Goal: Task Accomplishment & Management: Manage account settings

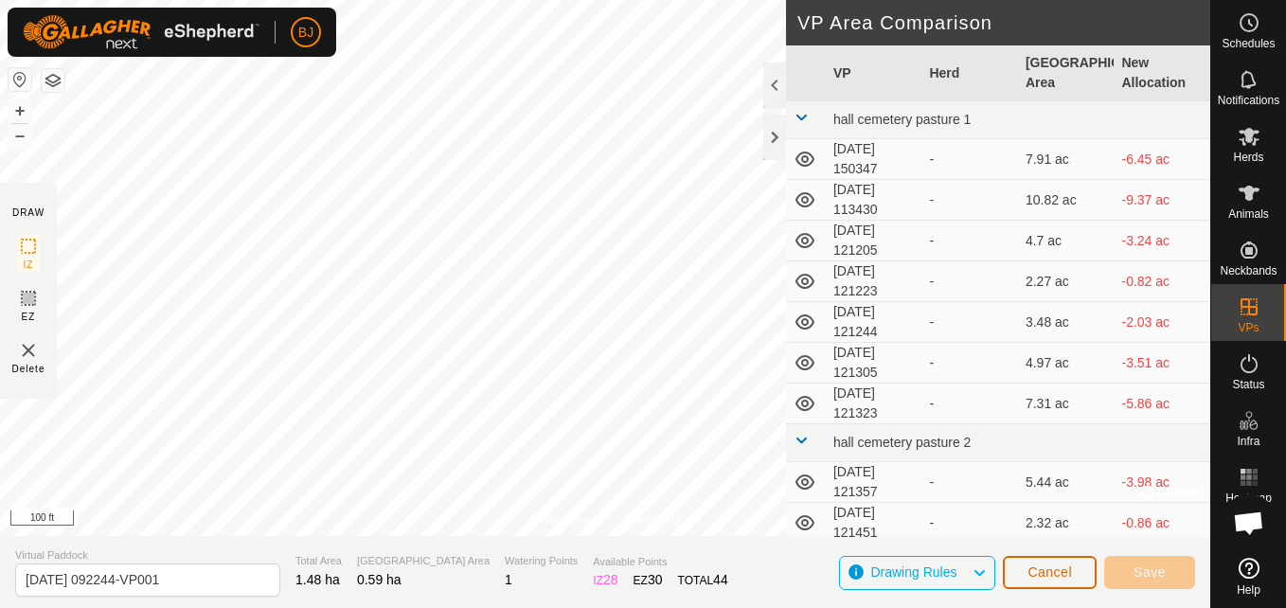
click at [1038, 561] on button "Cancel" at bounding box center [1050, 572] width 94 height 33
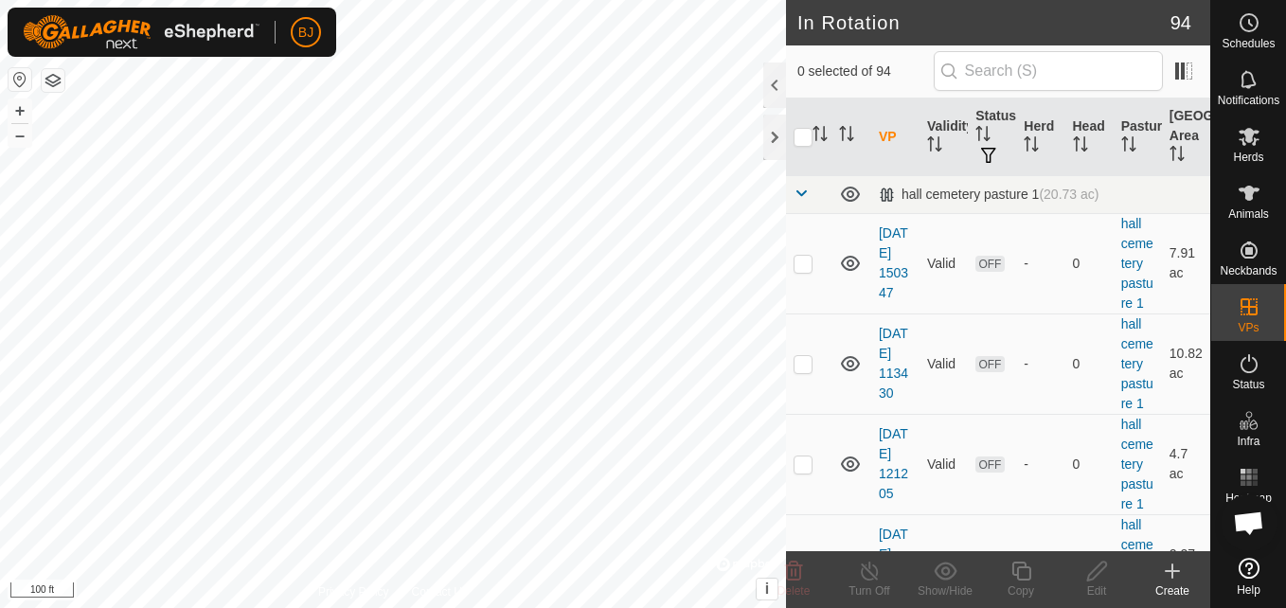
checkbox input "true"
click at [1031, 579] on icon at bounding box center [1021, 571] width 24 height 23
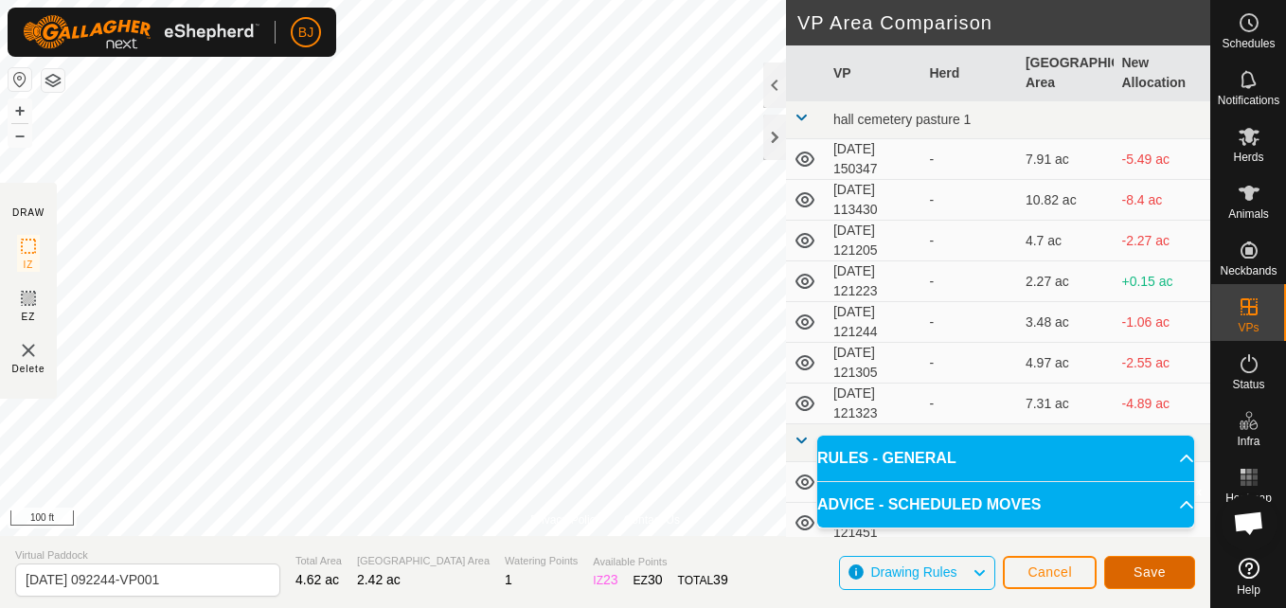
click at [1149, 574] on span "Save" at bounding box center [1149, 571] width 32 height 15
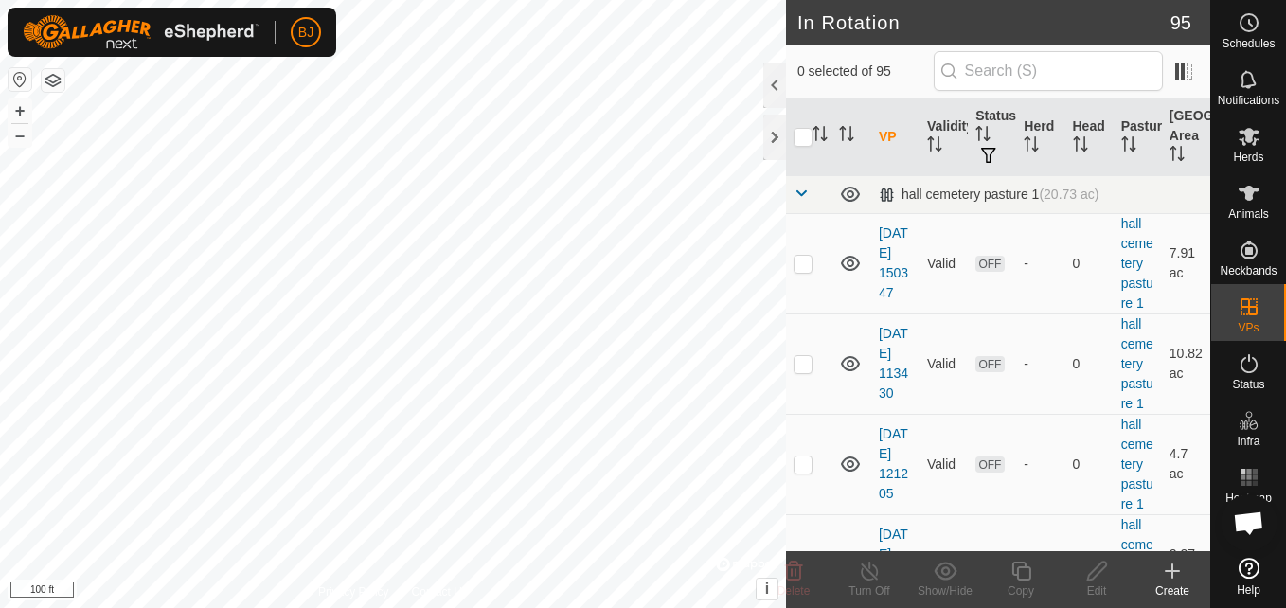
checkbox input "true"
click at [1095, 563] on icon at bounding box center [1097, 571] width 24 height 23
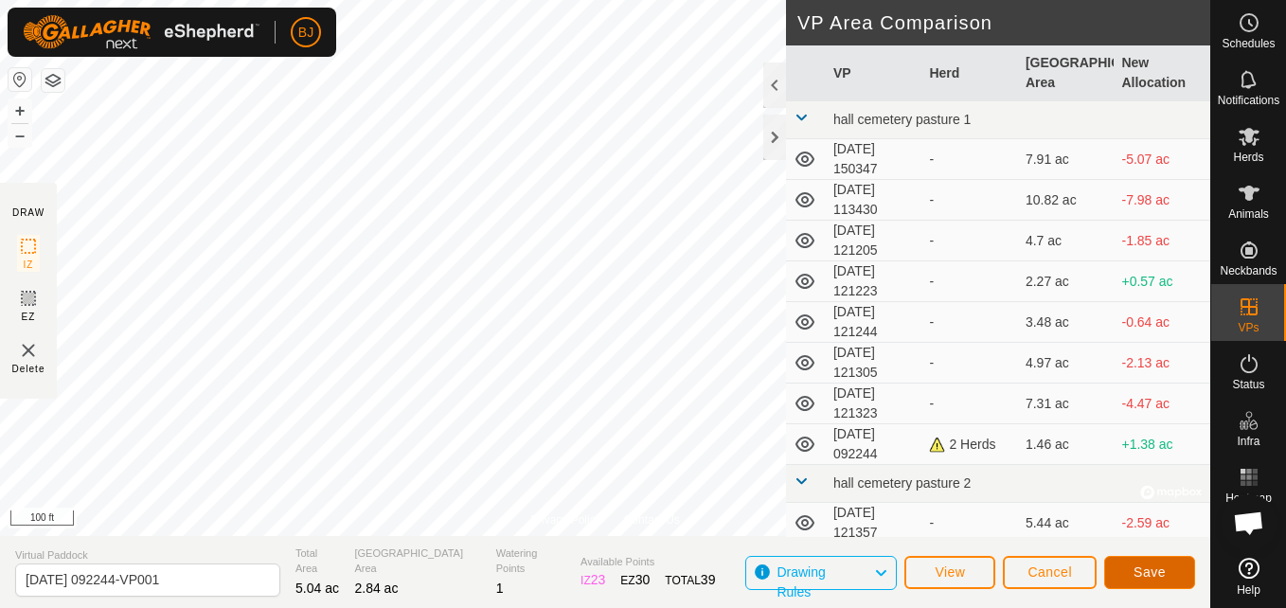
click at [1160, 576] on span "Save" at bounding box center [1149, 571] width 32 height 15
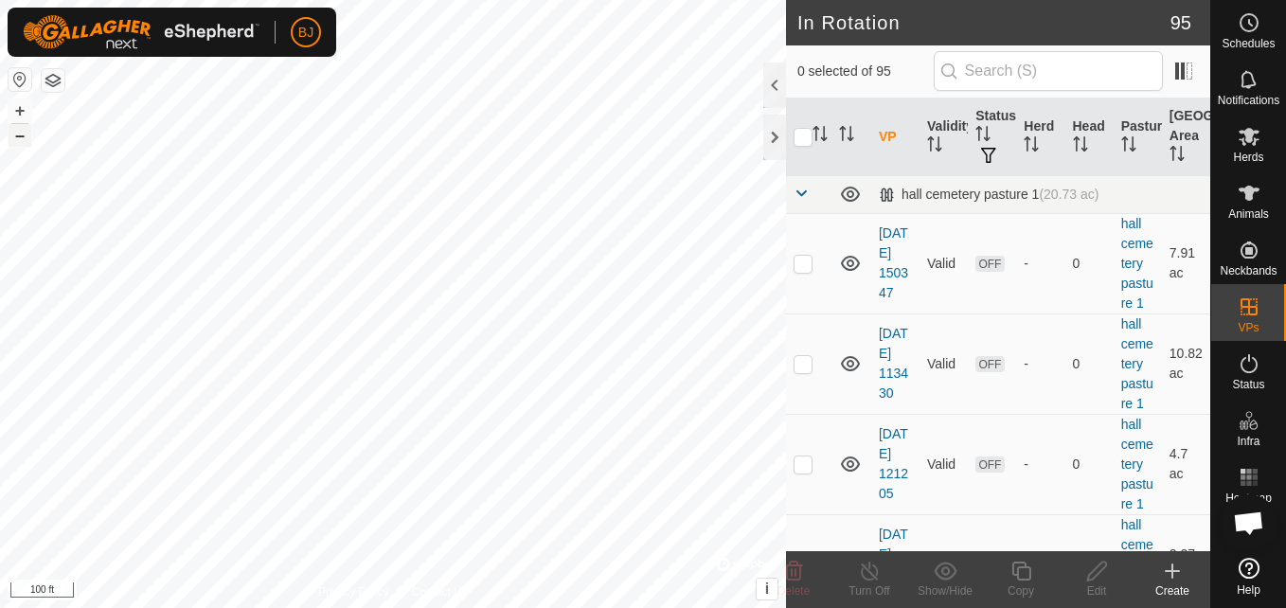
click at [20, 140] on button "–" at bounding box center [20, 135] width 23 height 23
click at [20, 147] on div "+ –" at bounding box center [20, 122] width 25 height 49
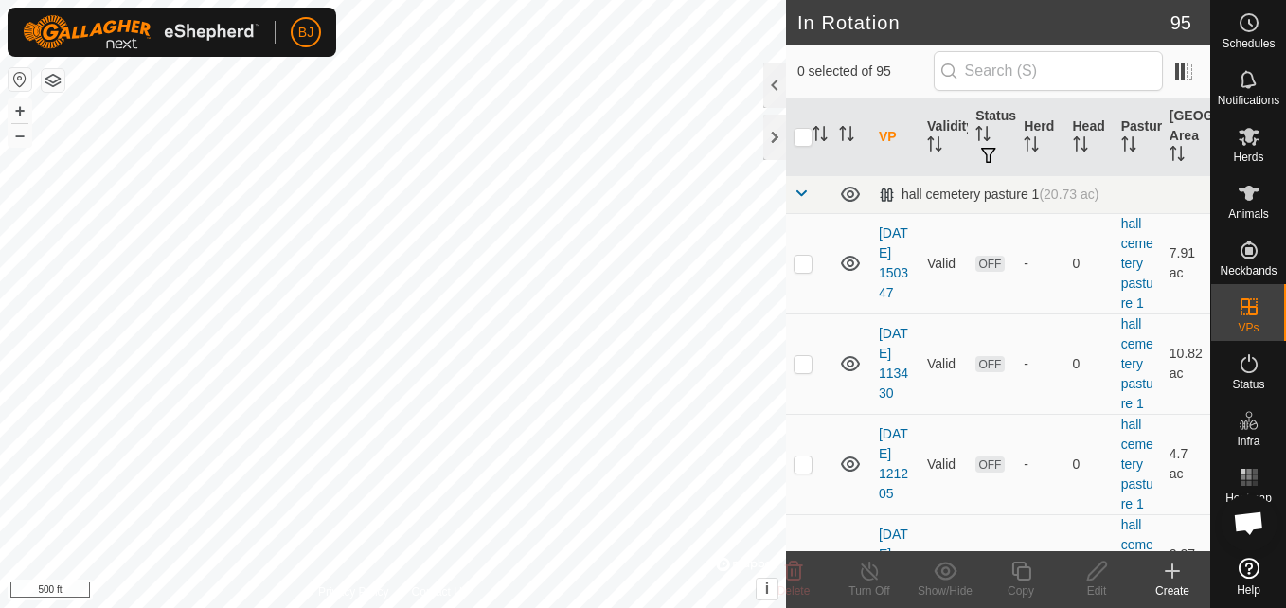
click at [20, 147] on div "+ –" at bounding box center [20, 122] width 25 height 49
click at [20, 140] on button "–" at bounding box center [20, 135] width 23 height 23
click at [27, 139] on button "–" at bounding box center [20, 135] width 23 height 23
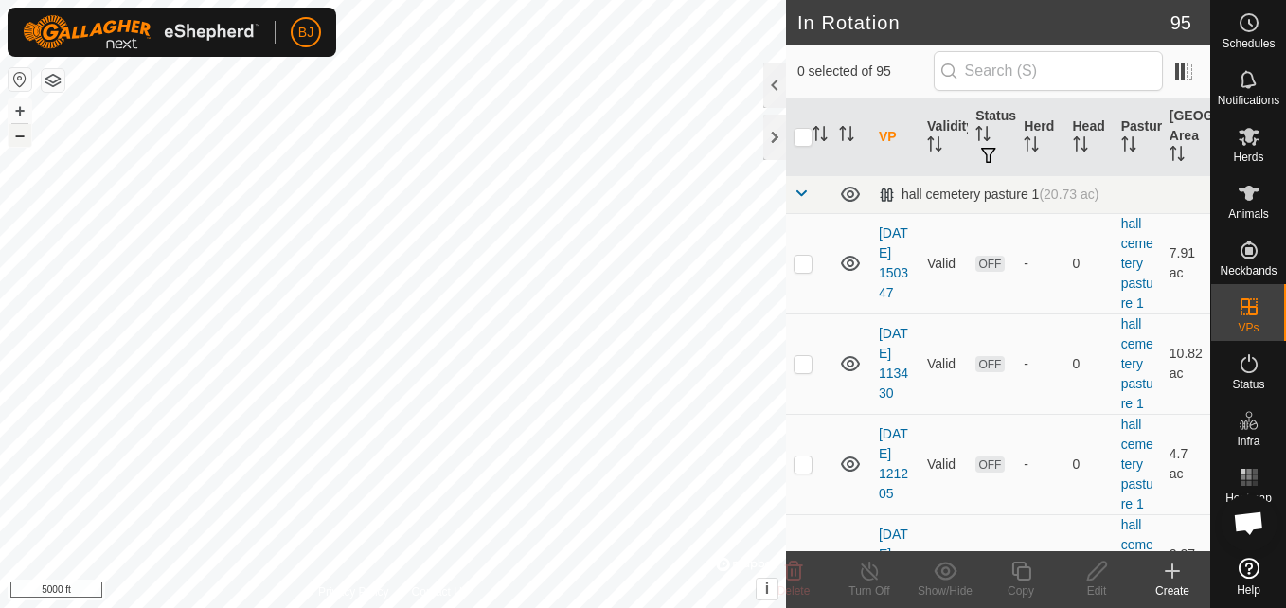
click at [27, 139] on button "–" at bounding box center [20, 135] width 23 height 23
click at [20, 108] on button "+" at bounding box center [20, 110] width 23 height 23
click at [19, 111] on button "+" at bounding box center [20, 110] width 23 height 23
click at [22, 102] on button "+" at bounding box center [20, 110] width 23 height 23
click at [15, 101] on button "+" at bounding box center [20, 110] width 23 height 23
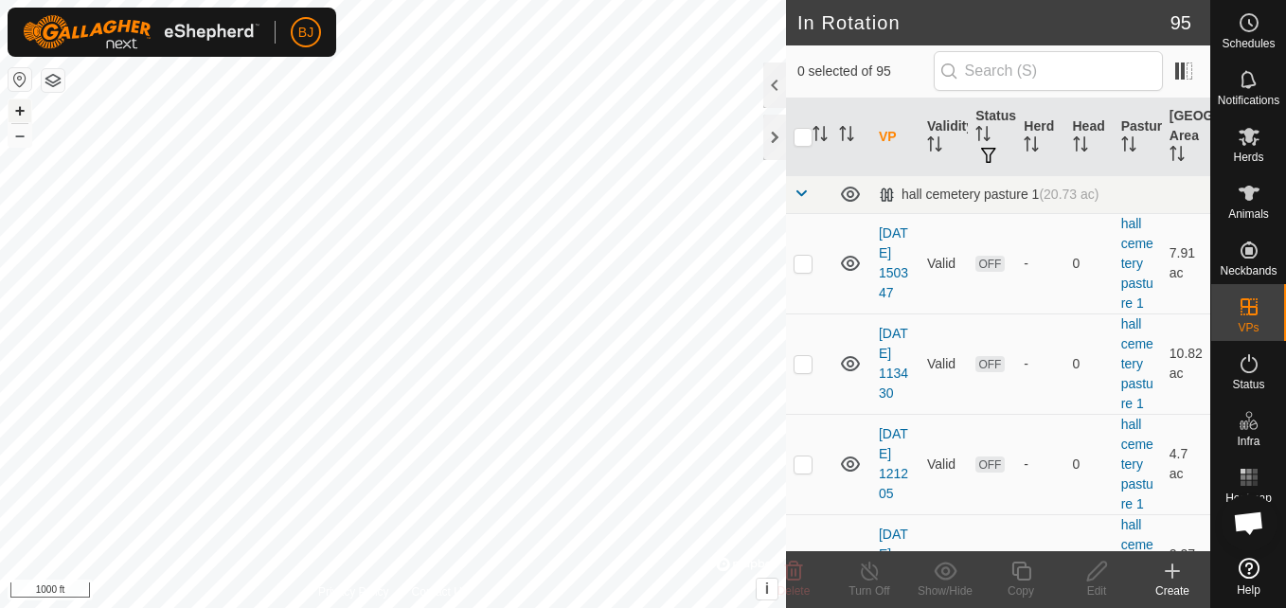
click at [15, 101] on button "+" at bounding box center [20, 110] width 23 height 23
checkbox input "true"
click at [1102, 575] on icon at bounding box center [1097, 571] width 24 height 23
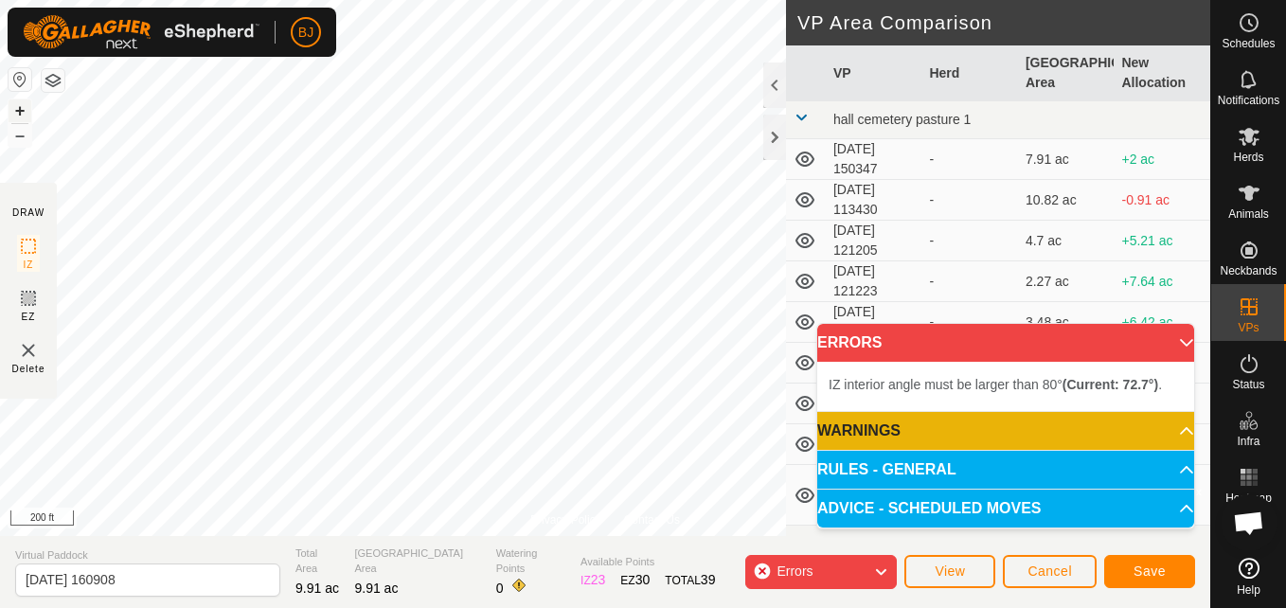
click at [18, 105] on button "+" at bounding box center [20, 110] width 23 height 23
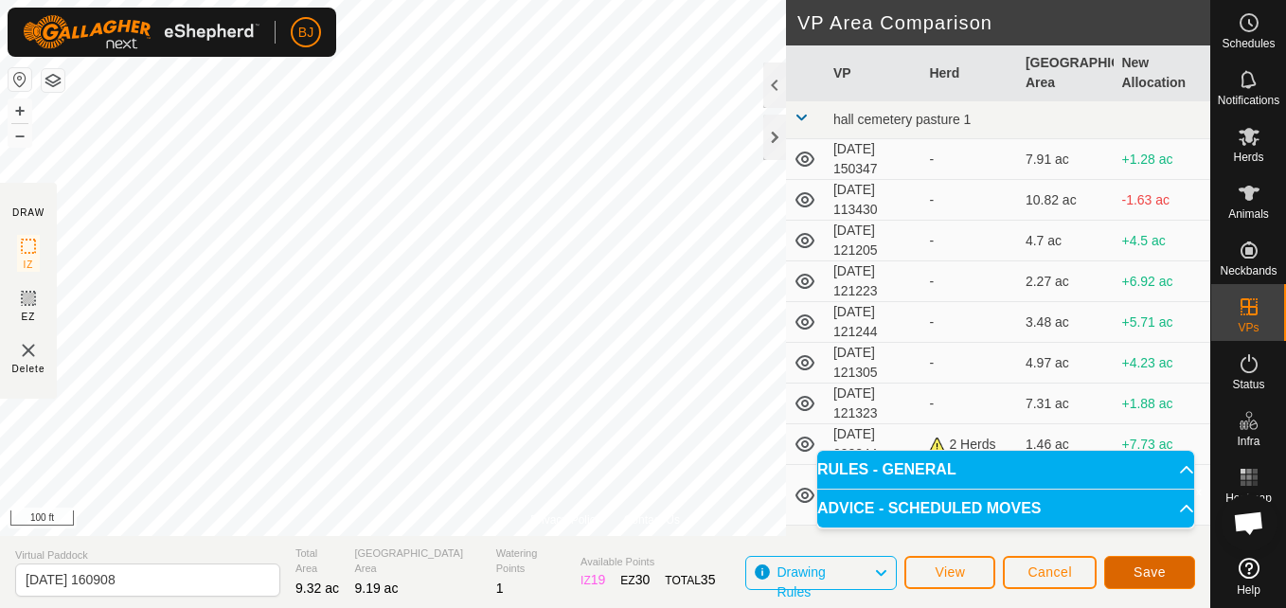
click at [1144, 579] on span "Save" at bounding box center [1149, 571] width 32 height 15
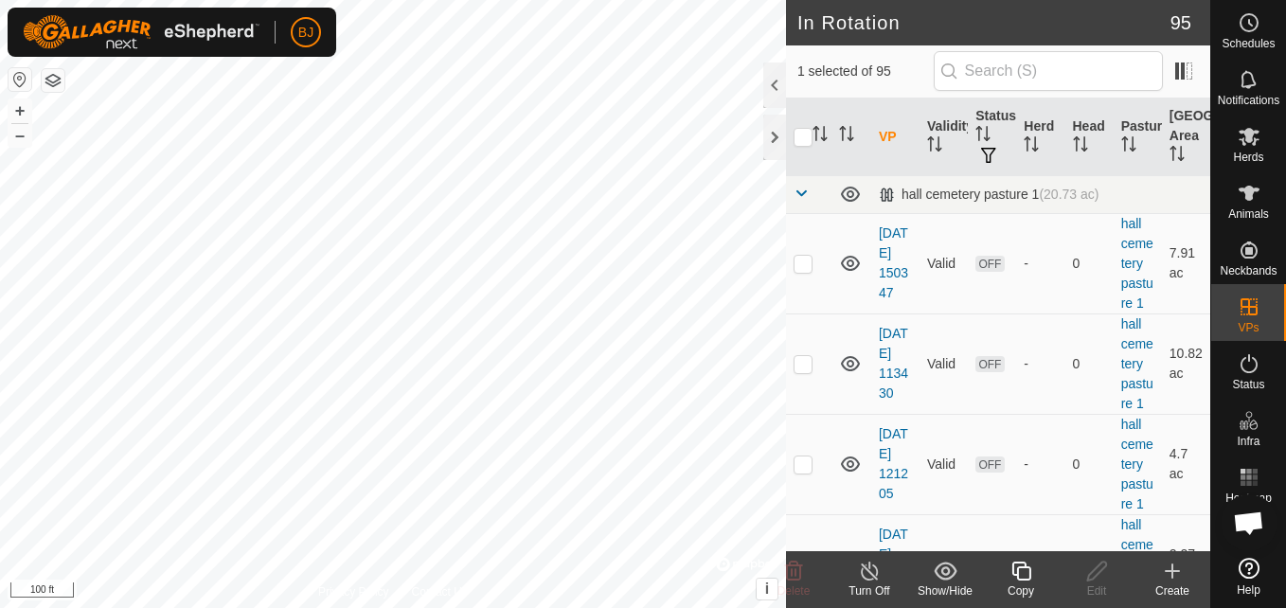
checkbox input "false"
checkbox input "true"
checkbox input "false"
click at [12, 116] on button "+" at bounding box center [20, 110] width 23 height 23
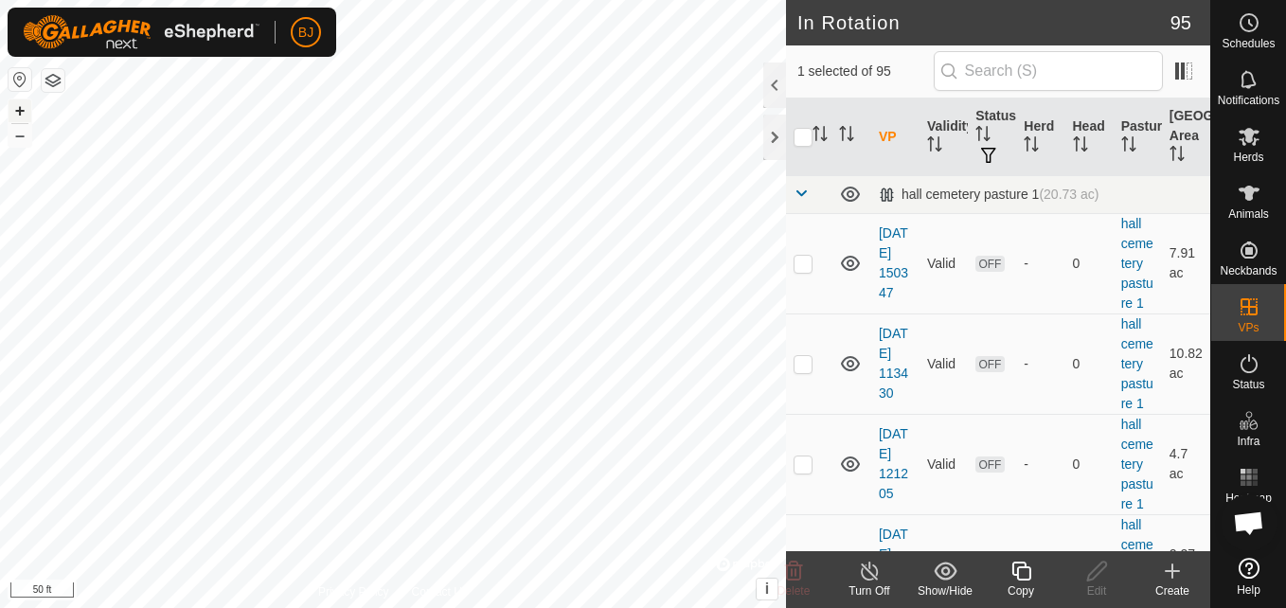
checkbox input "false"
checkbox input "true"
click at [1086, 579] on icon at bounding box center [1097, 571] width 24 height 23
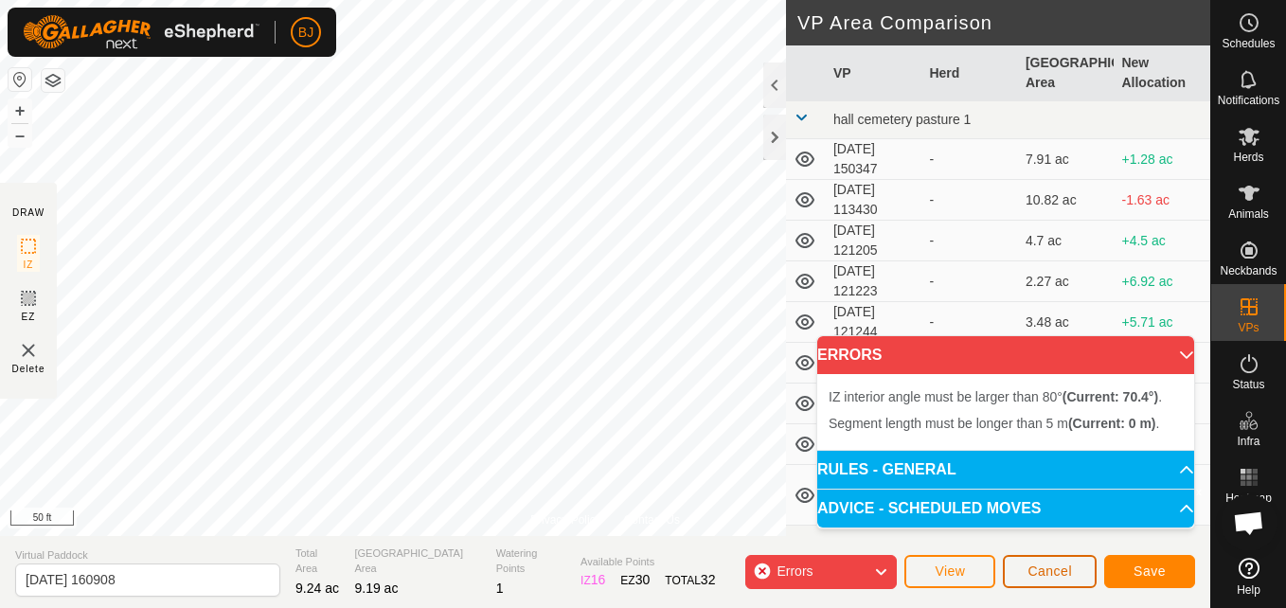
click at [1033, 562] on button "Cancel" at bounding box center [1050, 571] width 94 height 33
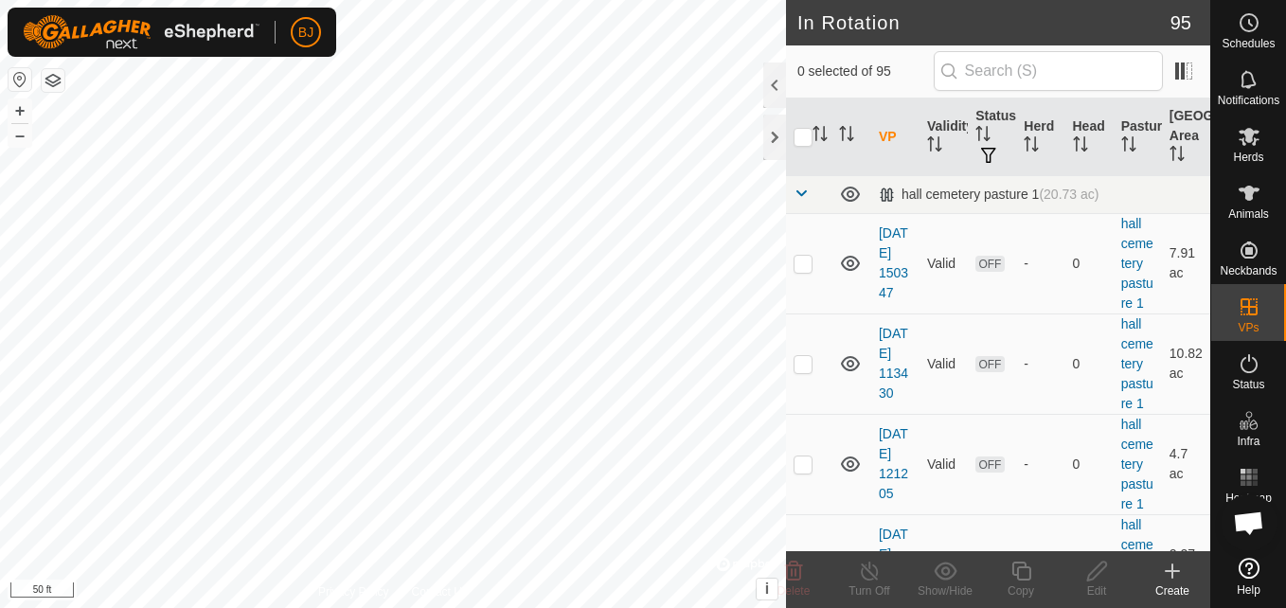
checkbox input "true"
click at [1095, 574] on icon at bounding box center [1097, 571] width 24 height 23
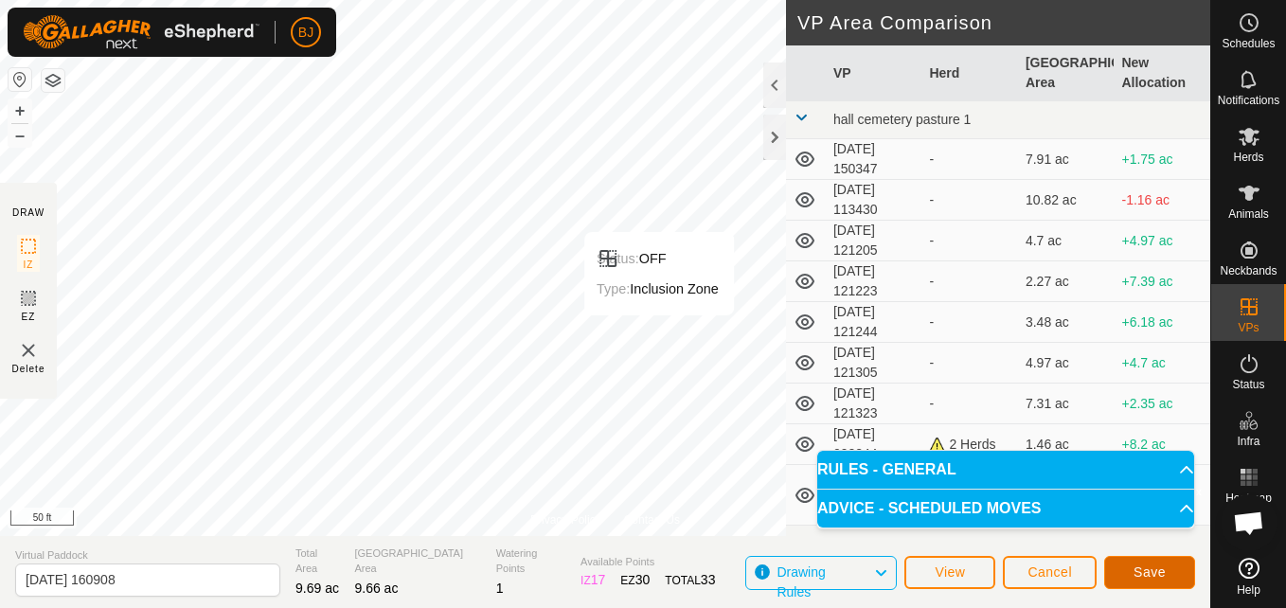
click at [1140, 569] on span "Save" at bounding box center [1149, 571] width 32 height 15
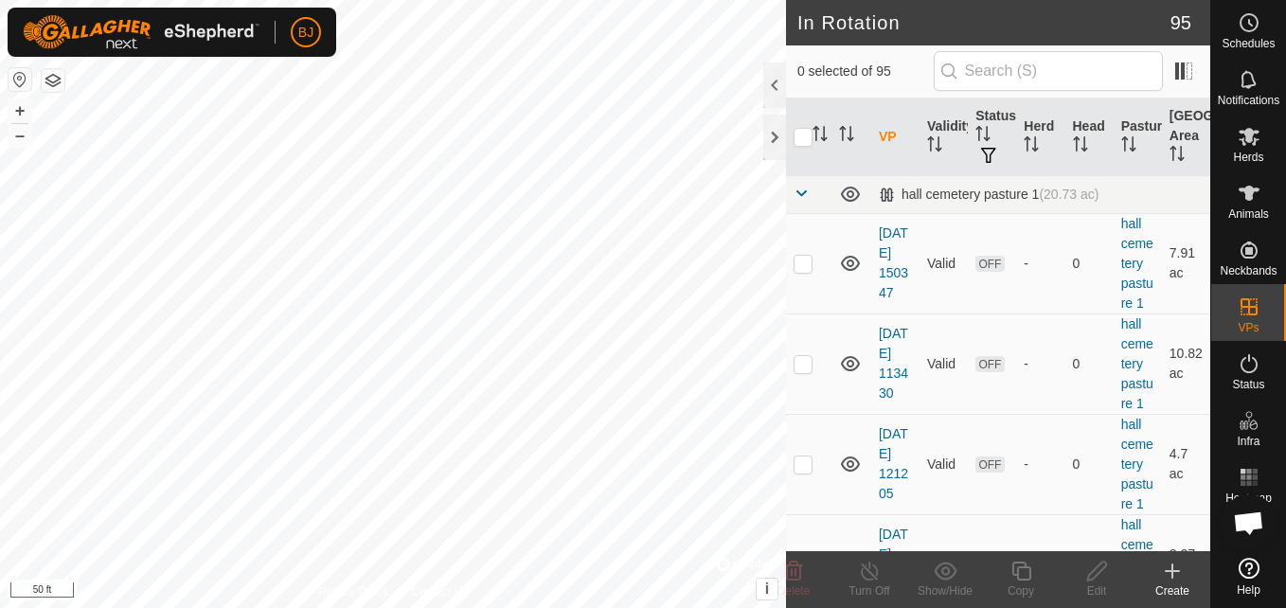
checkbox input "true"
